Goal: Navigation & Orientation: Find specific page/section

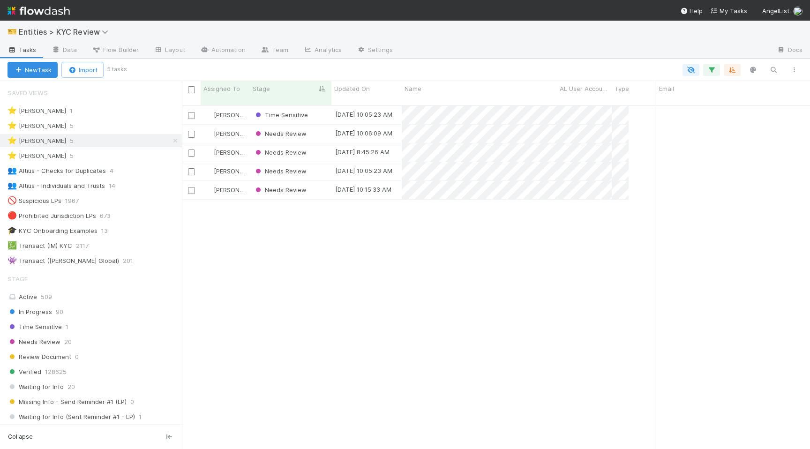
scroll to position [351, 628]
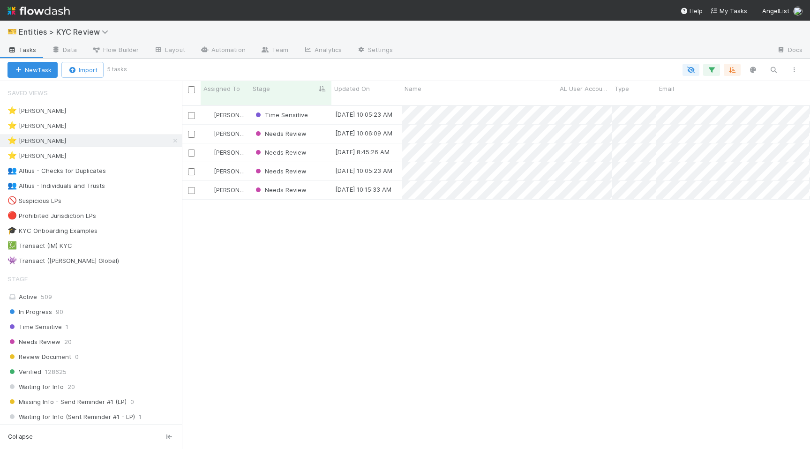
scroll to position [0, 0]
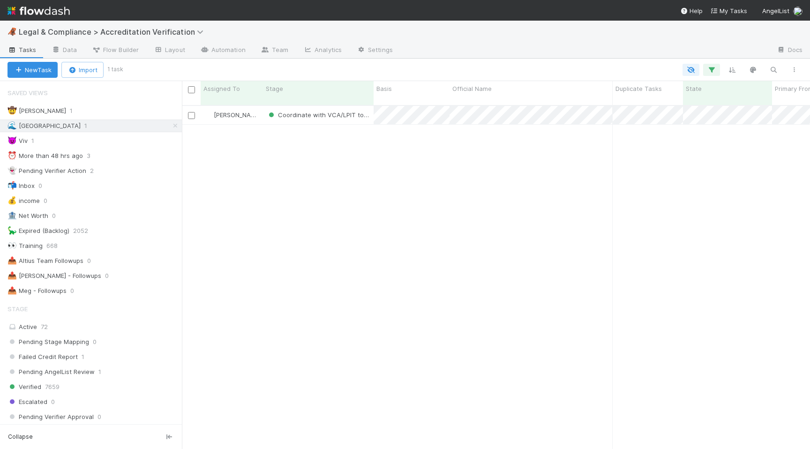
scroll to position [0, 0]
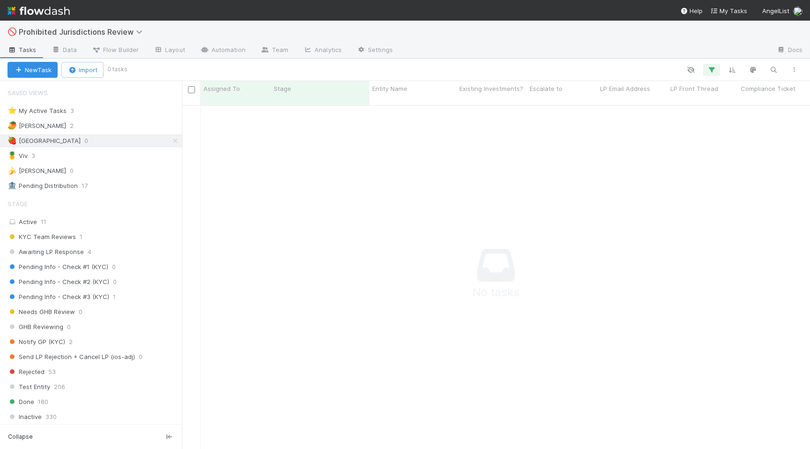
scroll to position [0, 0]
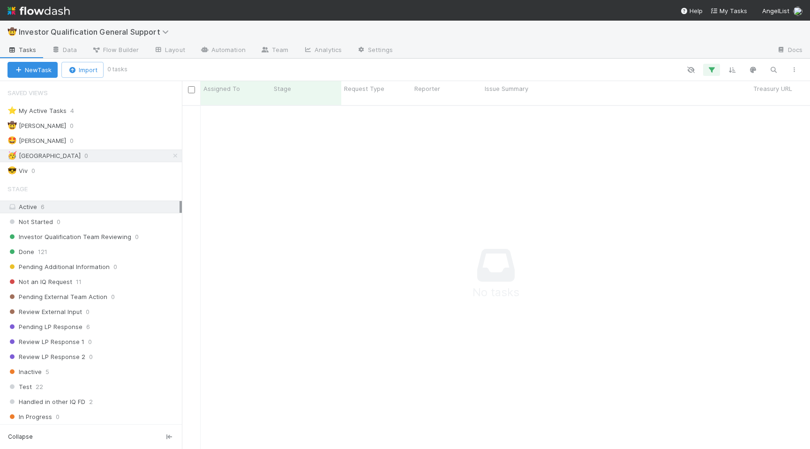
scroll to position [0, 0]
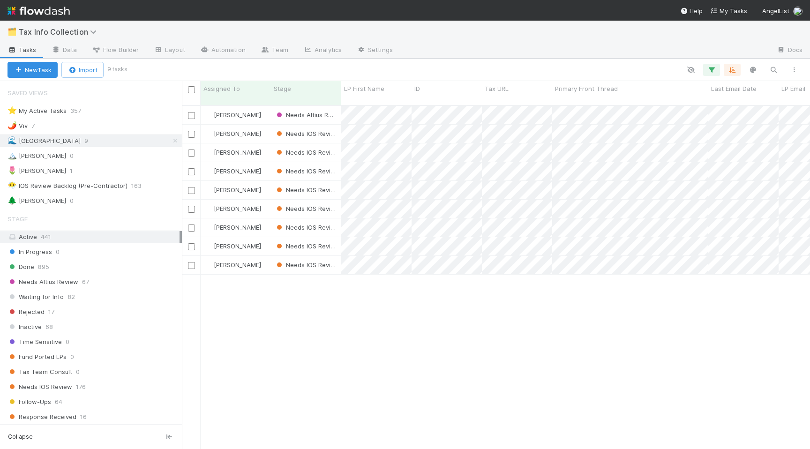
scroll to position [0, 0]
